Goal: Check status: Check status

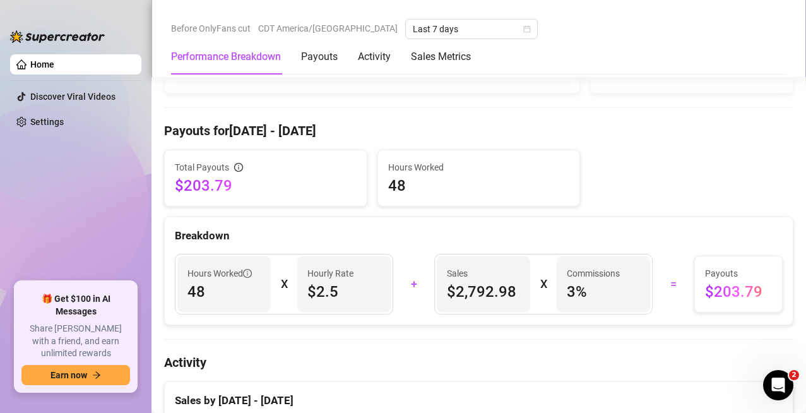
scroll to position [473, 0]
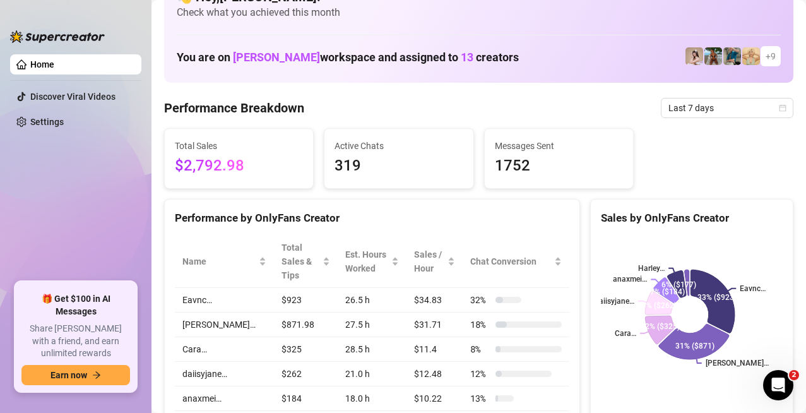
scroll to position [21, 0]
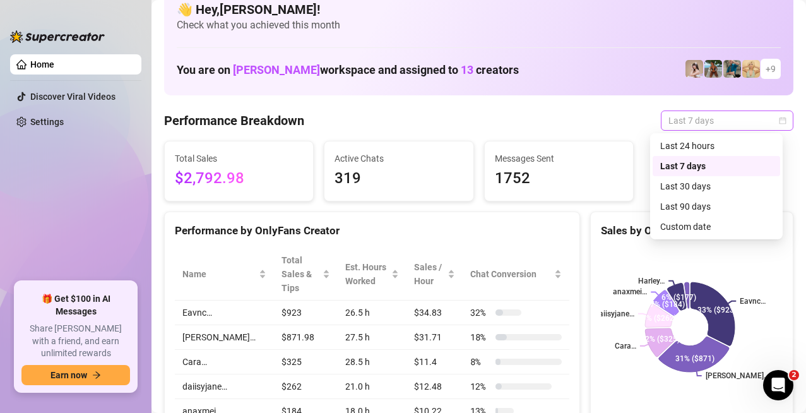
click at [689, 124] on span "Last 7 days" at bounding box center [726, 120] width 117 height 19
click at [686, 140] on div "Last 24 hours" at bounding box center [716, 146] width 112 height 14
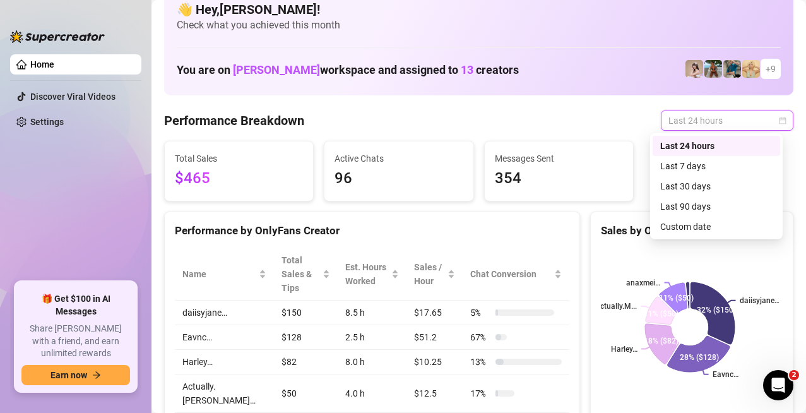
click at [675, 123] on span "Last 24 hours" at bounding box center [726, 120] width 117 height 19
click at [677, 165] on div "Last 7 days" at bounding box center [716, 166] width 112 height 14
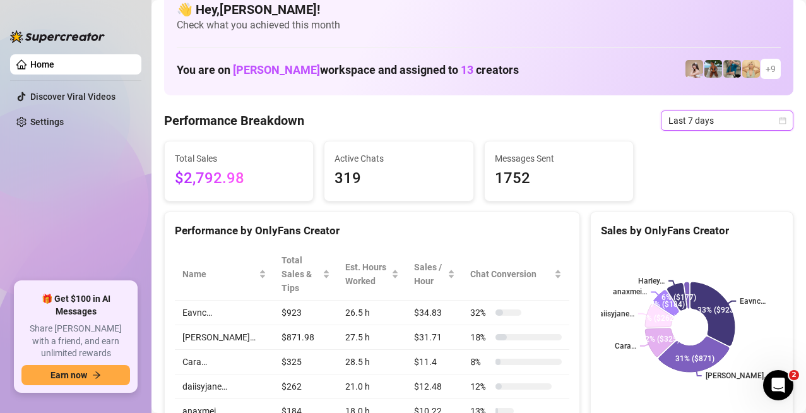
click at [677, 122] on span "Last 7 days" at bounding box center [726, 120] width 117 height 19
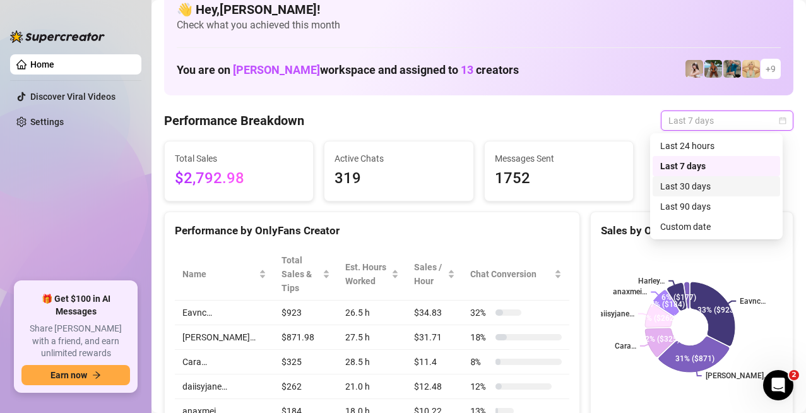
click at [697, 184] on div "Last 30 days" at bounding box center [716, 186] width 112 height 14
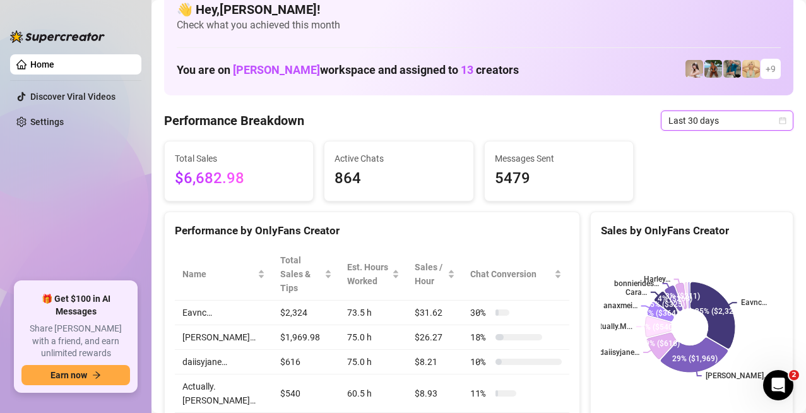
click at [688, 122] on span "Last 30 days" at bounding box center [726, 120] width 117 height 19
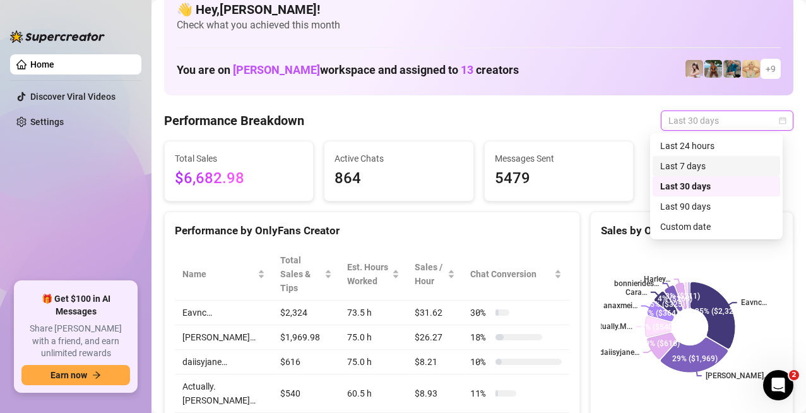
click at [680, 160] on div "Last 7 days" at bounding box center [716, 166] width 112 height 14
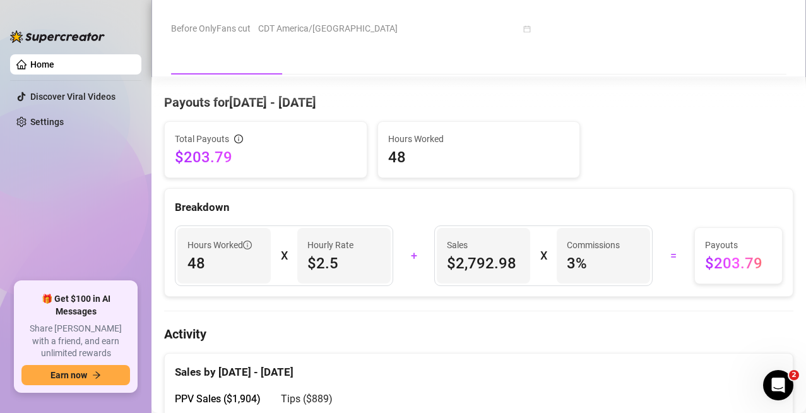
scroll to position [507, 0]
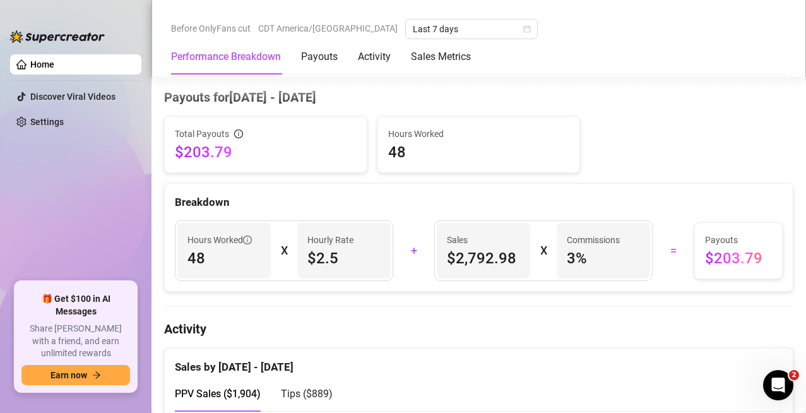
click at [771, 184] on div "Breakdown" at bounding box center [479, 197] width 628 height 27
